Goal: Task Accomplishment & Management: Manage account settings

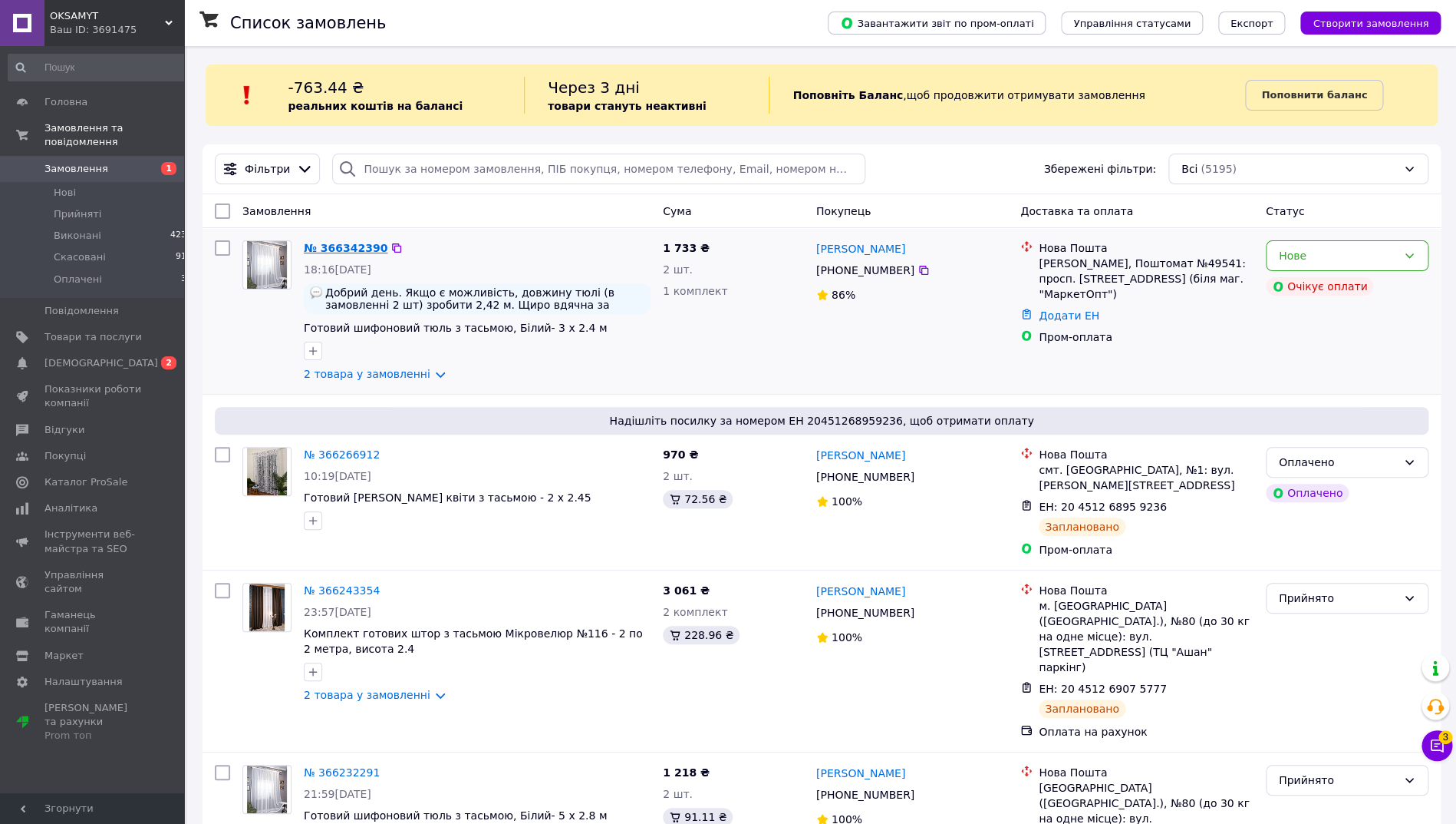
click at [330, 248] on link "№ 366342390" at bounding box center [345, 248] width 83 height 12
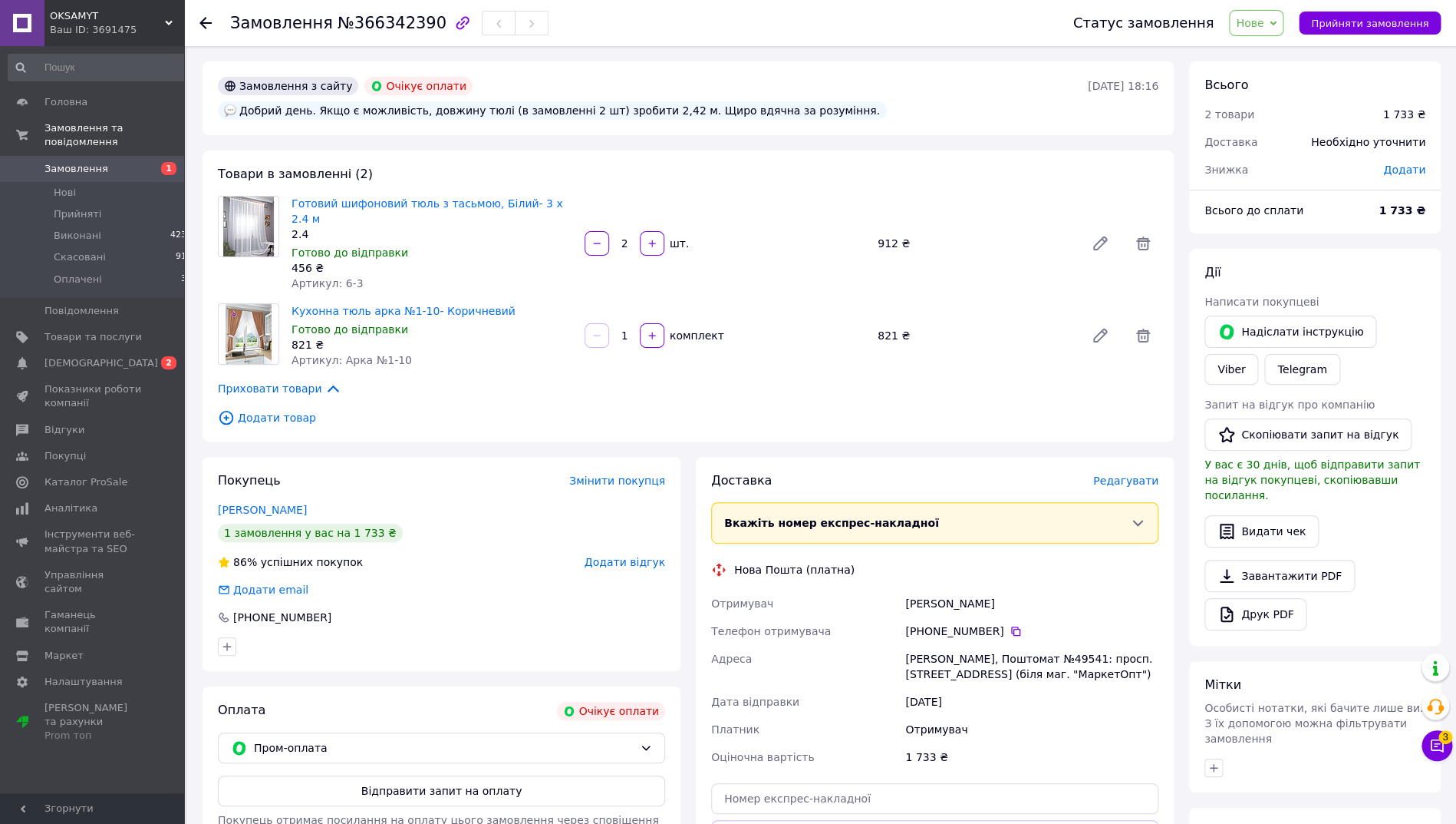
click at [391, 26] on span "№366342390" at bounding box center [392, 23] width 109 height 19
drag, startPoint x: 1101, startPoint y: 666, endPoint x: 904, endPoint y: 586, distance: 212.6
click at [904, 589] on div "Отримувач [PERSON_NAME] Телефон отримувача [PHONE_NUMBER]   [PERSON_NAME], Пошт…" at bounding box center [934, 680] width 453 height 181
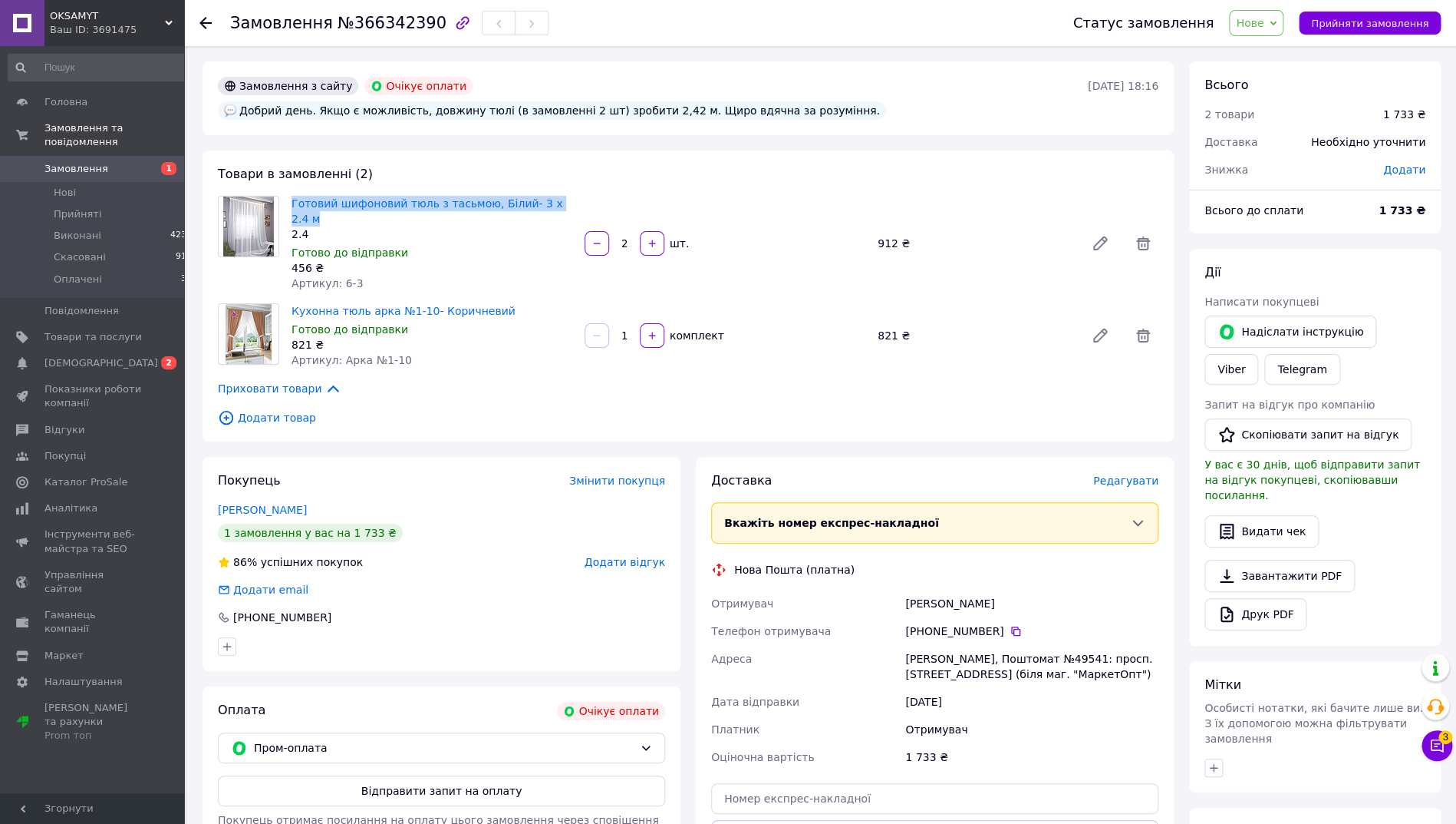
drag, startPoint x: 485, startPoint y: 204, endPoint x: 292, endPoint y: 204, distance: 193.0
click at [292, 204] on div "Готовий шифоновий тюль з тасьмою, Білий- 3 х 2.4 м 2.4 Готово до відправки 456 …" at bounding box center [432, 243] width 293 height 101
drag, startPoint x: 427, startPoint y: 297, endPoint x: 290, endPoint y: 296, distance: 137.0
click at [290, 300] on div "Кухонна тюль арка №1-10- Коричневий Готово до відправки 821 ₴ Артикул: Арка №1-…" at bounding box center [432, 336] width 293 height 71
copy link "Кухонна тюль арка №1-10- Коричневий"
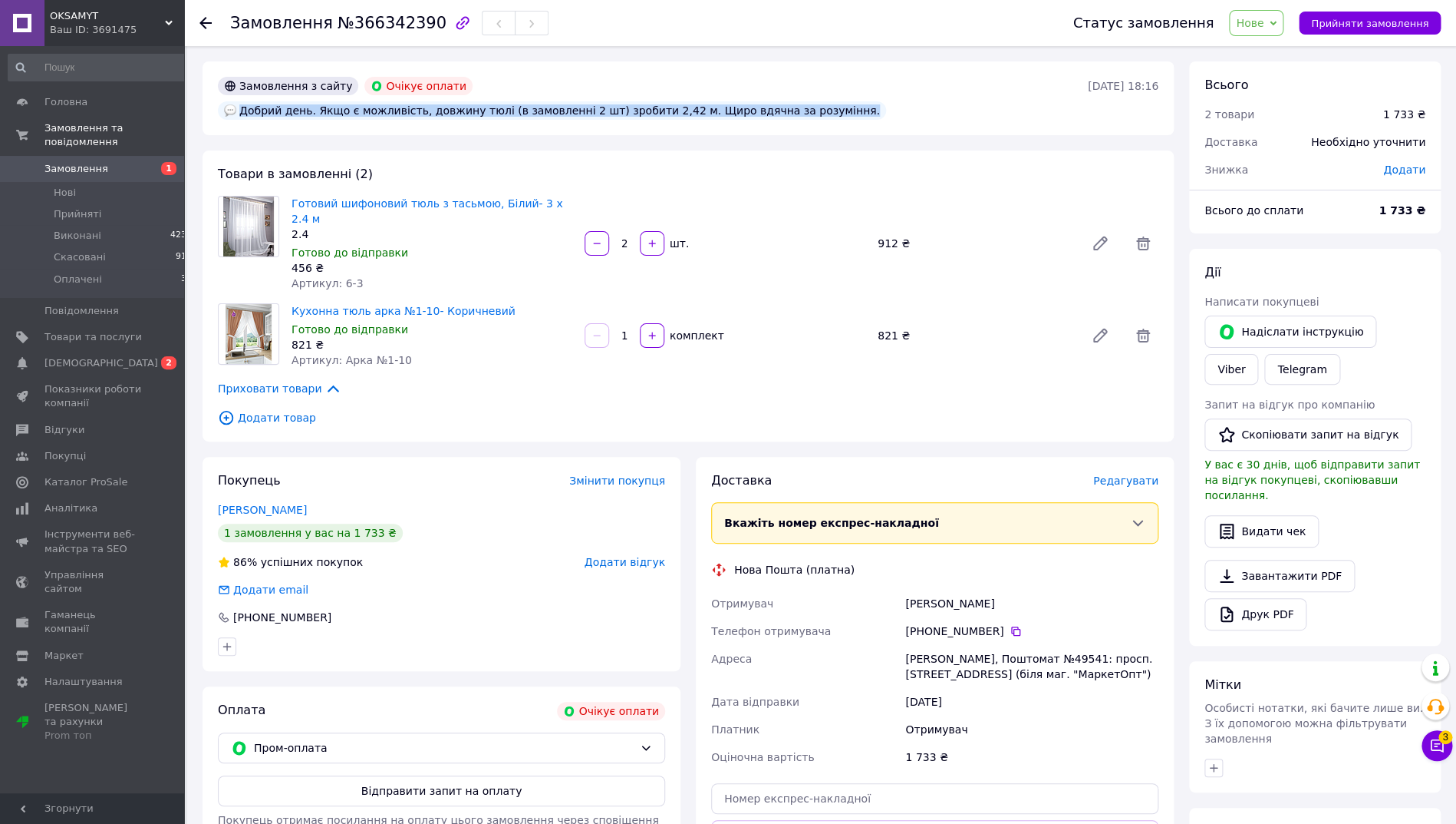
drag, startPoint x: 240, startPoint y: 112, endPoint x: 834, endPoint y: 110, distance: 594.0
click at [834, 110] on div "Добрий день. Якщо є можливість, довжину тюлі (в замовленні 2 шт) зробити 2,42 м…" at bounding box center [551, 110] width 675 height 24
copy div "Добрий день. Якщо є можливість, довжину тюлі (в замовленні 2 шт) зробити 2,42 м…"
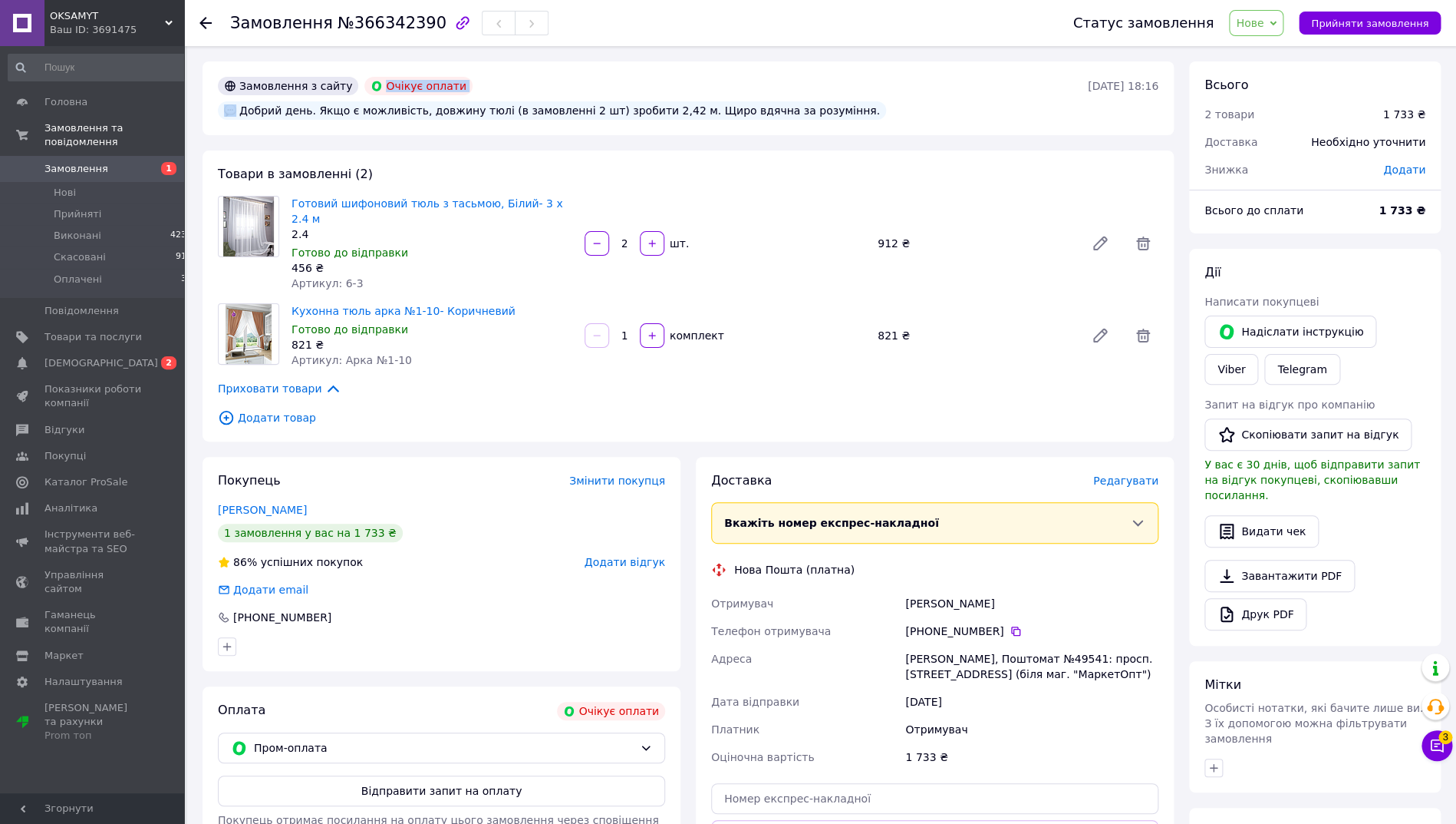
drag, startPoint x: 381, startPoint y: 84, endPoint x: 470, endPoint y: 85, distance: 89.0
click at [470, 85] on div "Замовлення з сайту Очікує оплати Добрий день. Якщо є можливість, довжину тюлі (…" at bounding box center [650, 98] width 873 height 49
copy div "Очікує оплати"
click at [1360, 16] on button "Прийняти замовлення" at bounding box center [1369, 23] width 142 height 23
click at [107, 167] on span "Замовлення" at bounding box center [93, 169] width 97 height 14
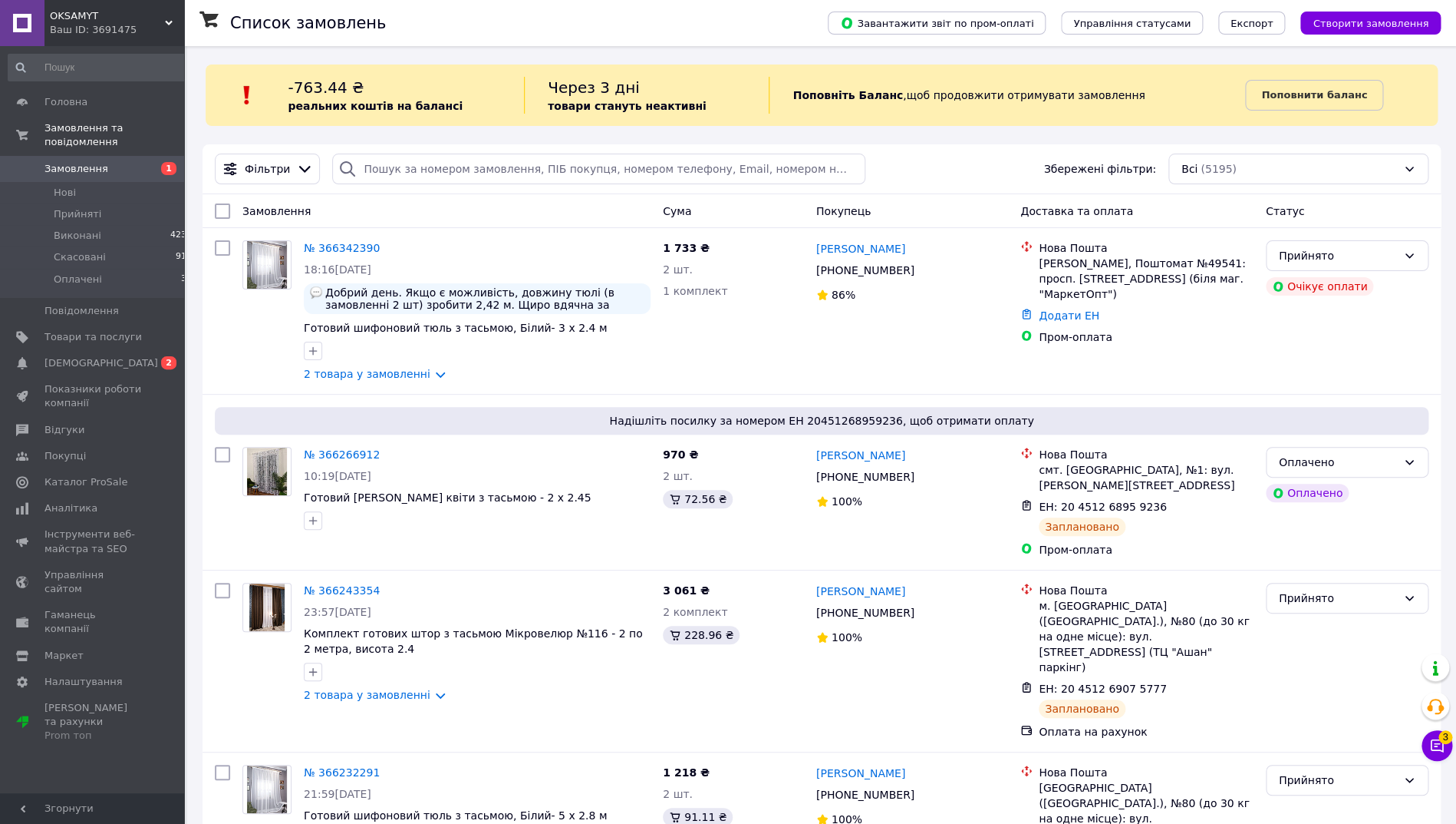
click at [79, 358] on span "[DEMOGRAPHIC_DATA]" at bounding box center [101, 363] width 114 height 14
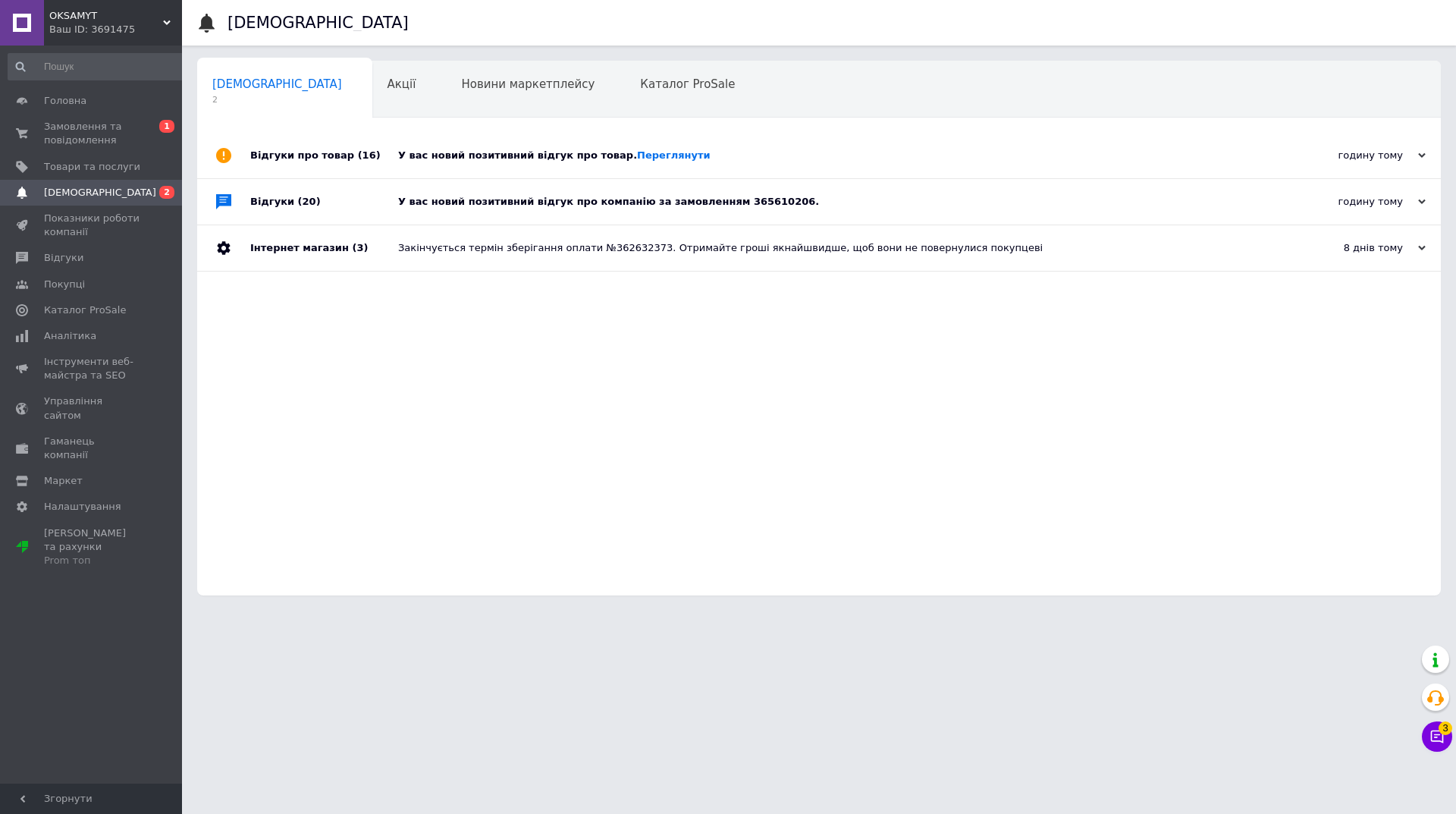
click at [819, 209] on div "У вас новий позитивний відгук про компанію за замовленням 365610206." at bounding box center [836, 201] width 876 height 45
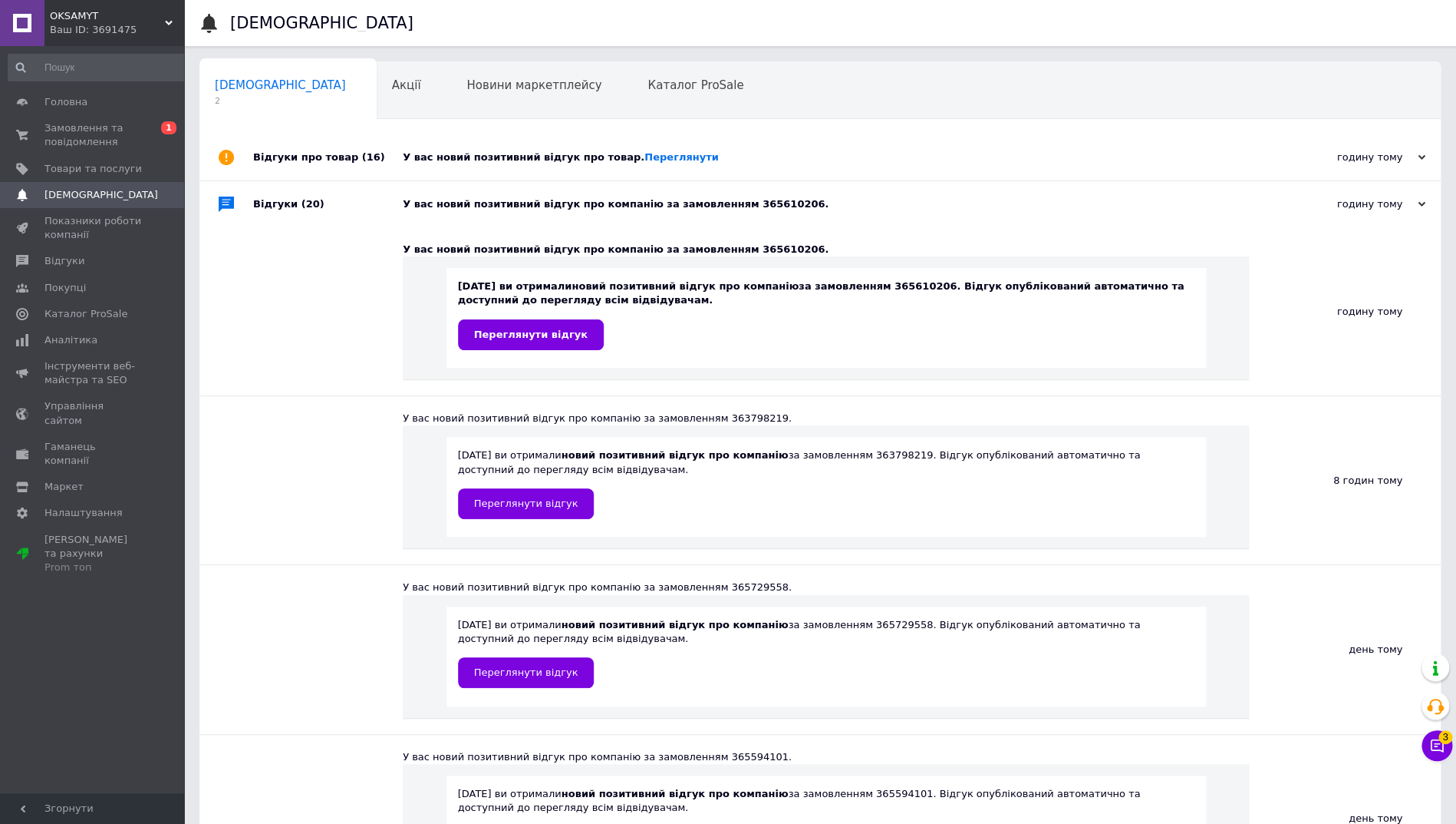
click at [740, 171] on div "У вас новий позитивний відгук про товар. [GEOGRAPHIC_DATA]" at bounding box center [837, 157] width 870 height 46
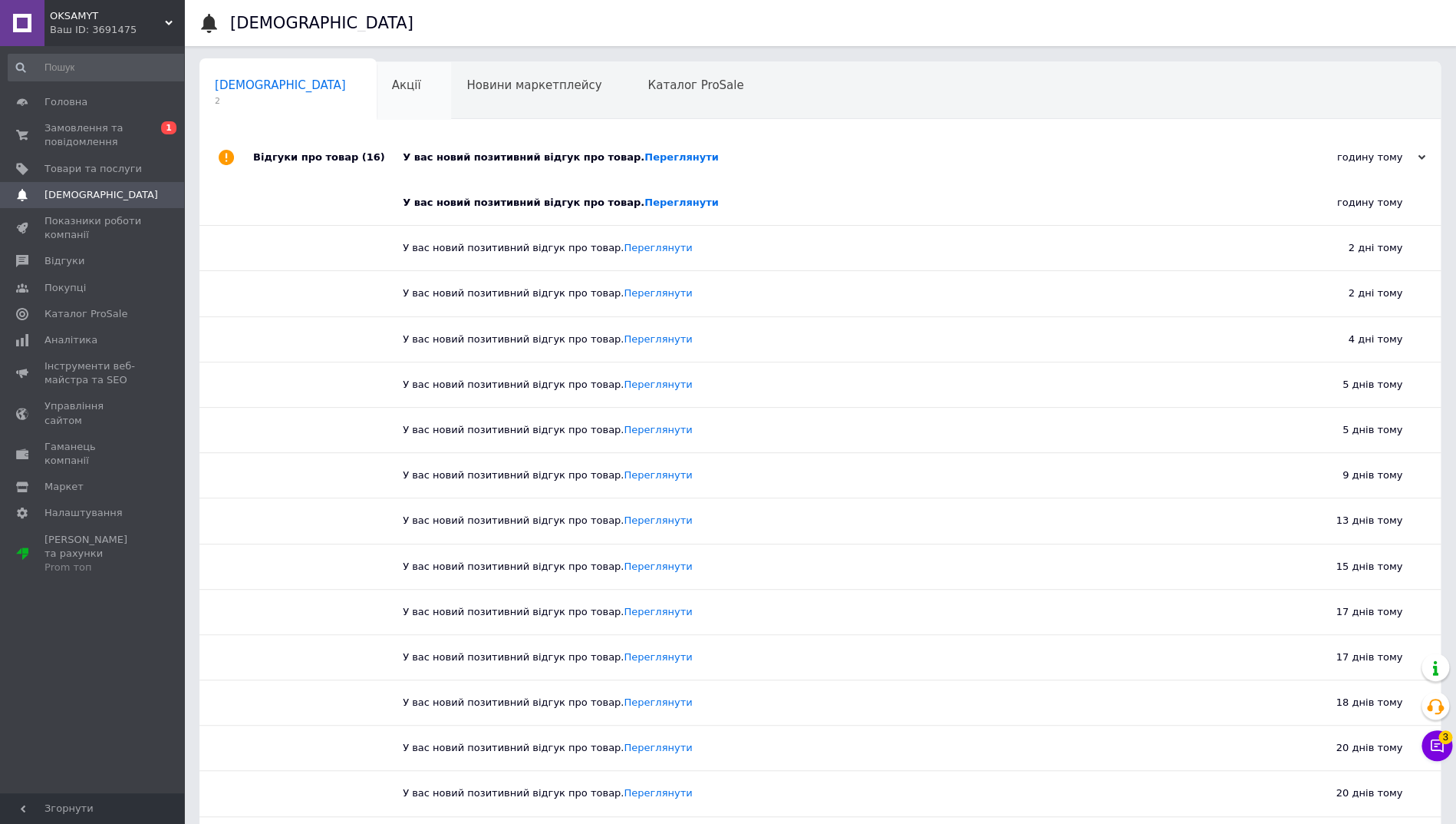
click at [377, 94] on div "Акції 0" at bounding box center [414, 91] width 75 height 59
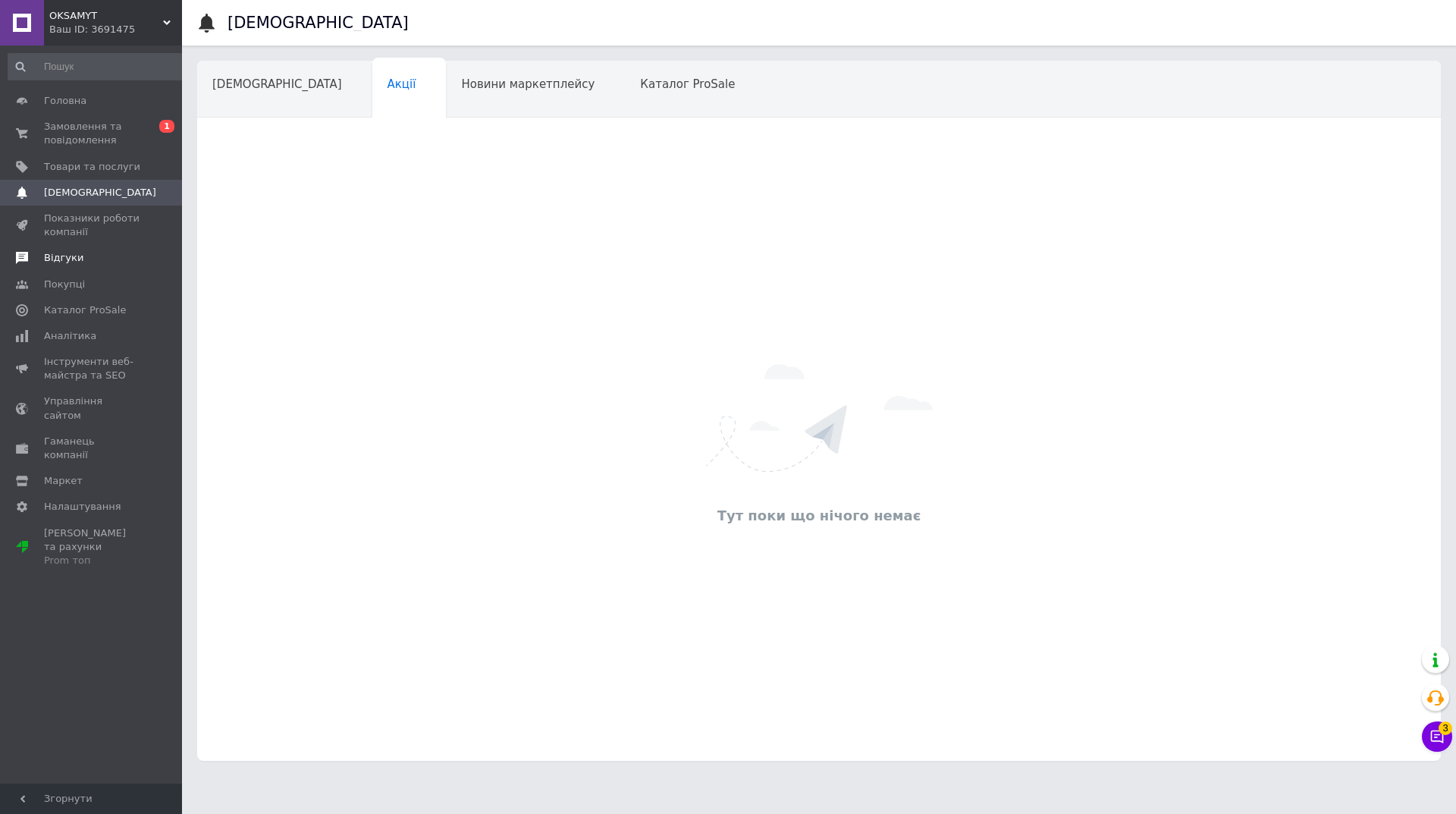
click at [85, 256] on span "Відгуки" at bounding box center [92, 258] width 96 height 14
